Goal: Find specific page/section: Find specific page/section

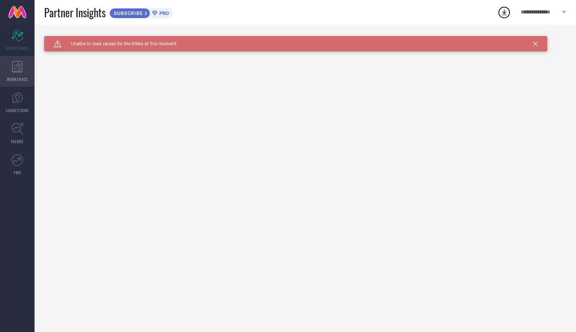
click at [11, 73] on div "WORKSPACE" at bounding box center [17, 71] width 35 height 31
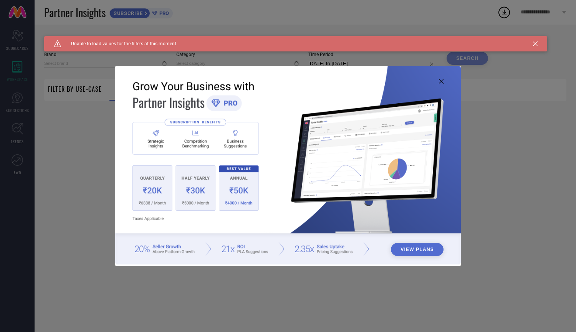
type input "1 STOP FASHION"
type input "All"
